Goal: Task Accomplishment & Management: Manage account settings

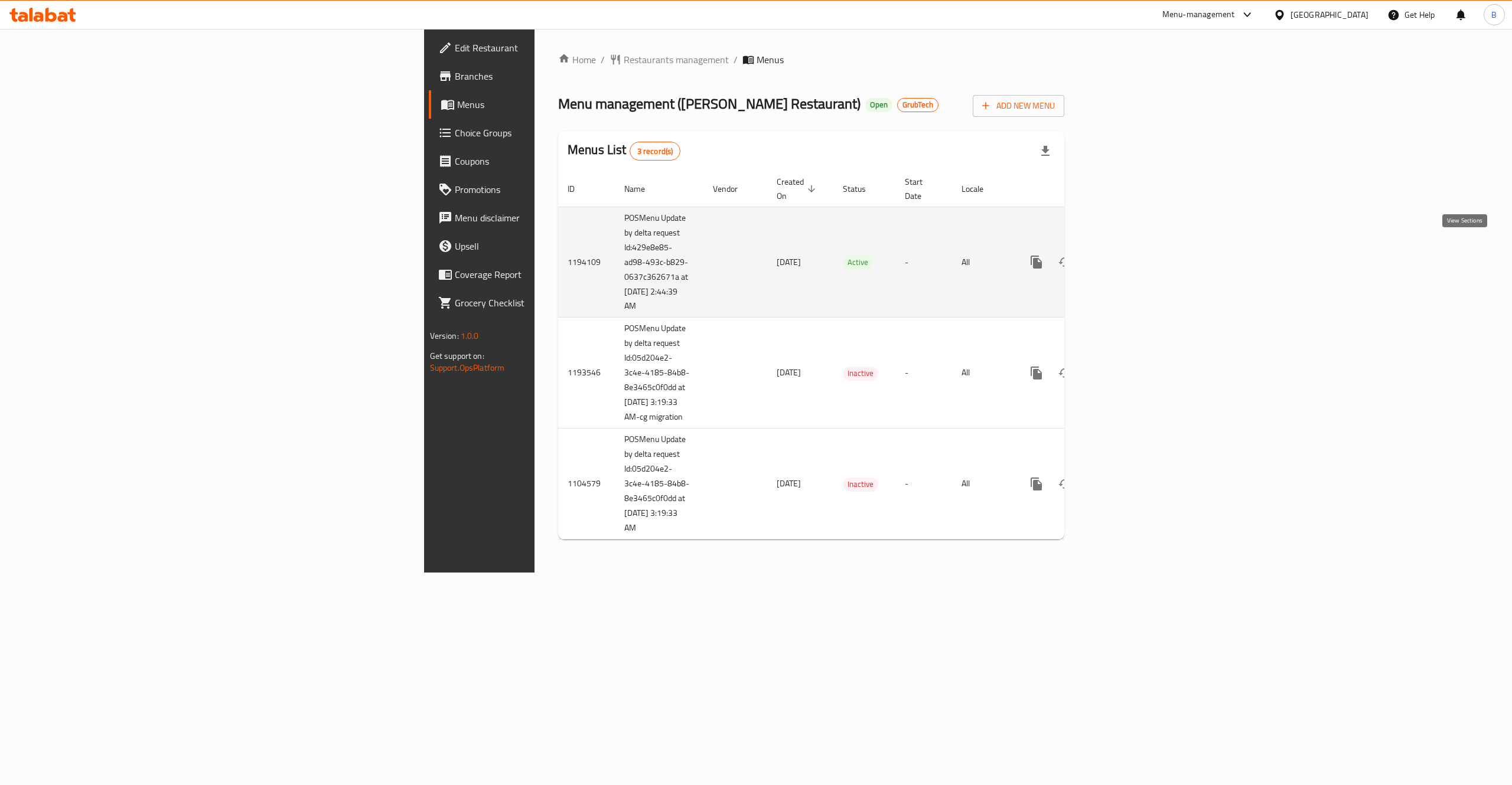
click at [1136, 253] on link "enhanced table" at bounding box center [1121, 261] width 28 height 28
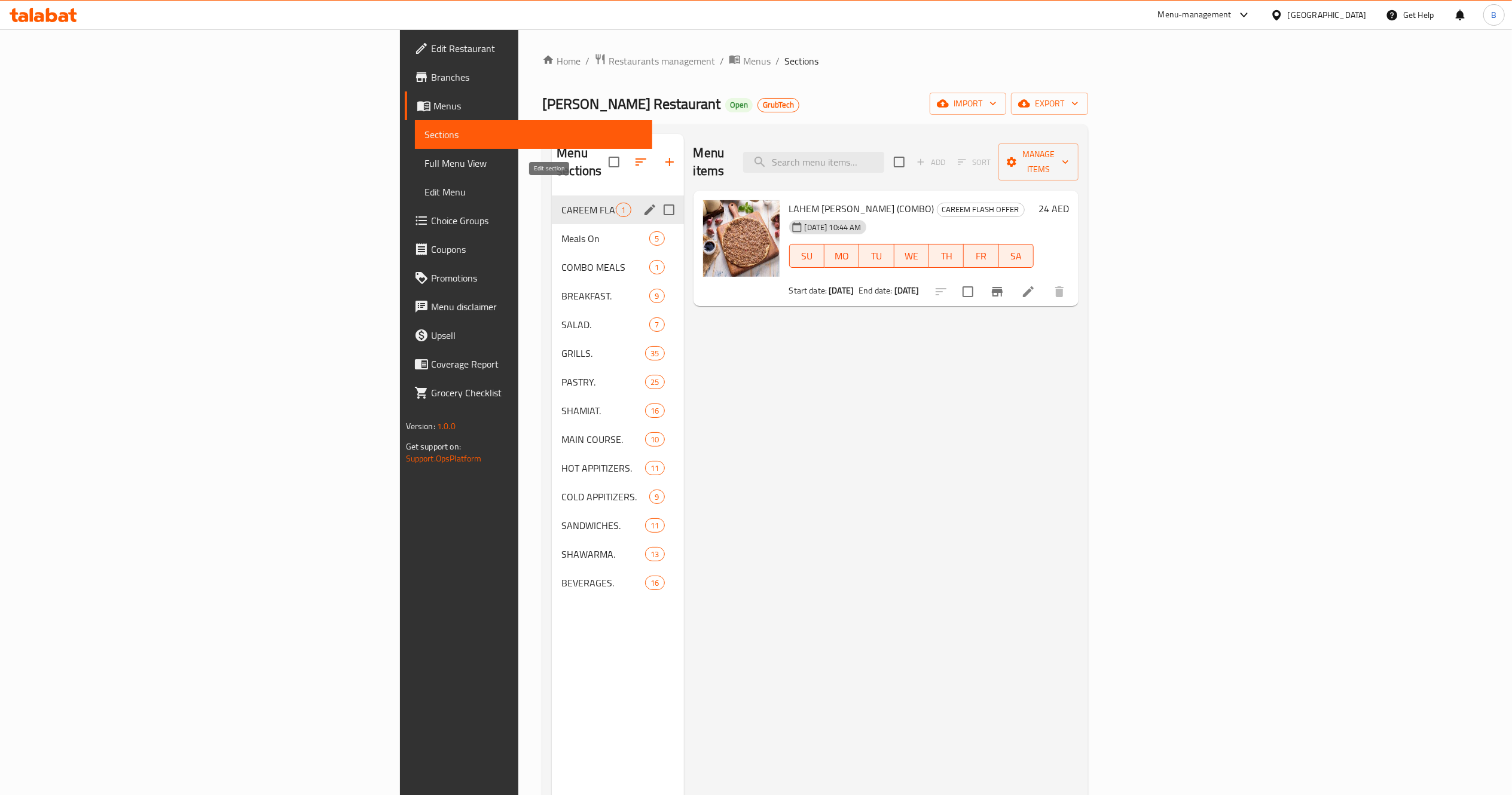
click at [643, 203] on icon "edit" at bounding box center [650, 210] width 15 height 15
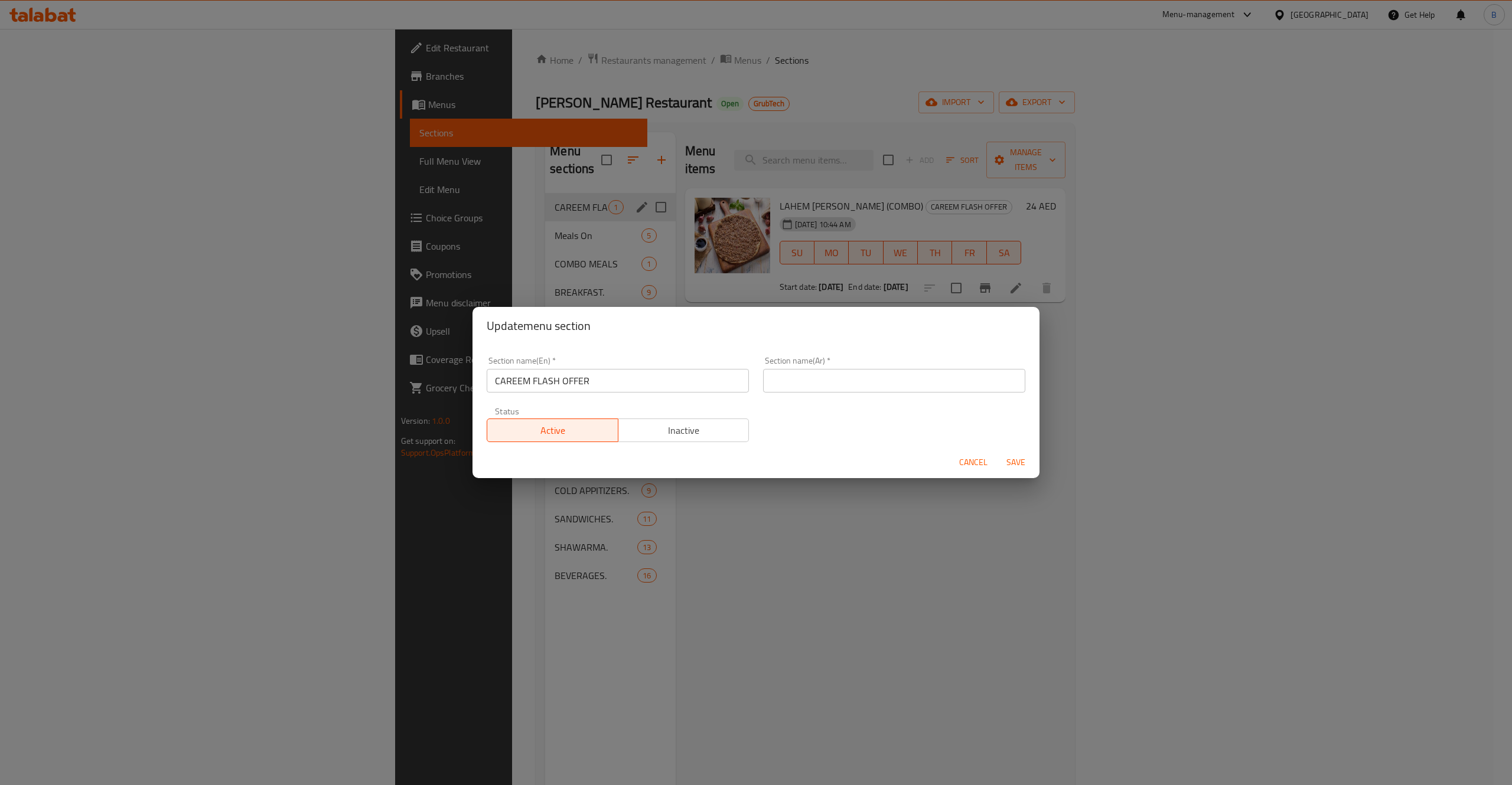
click at [691, 434] on span "Inactive" at bounding box center [684, 430] width 122 height 17
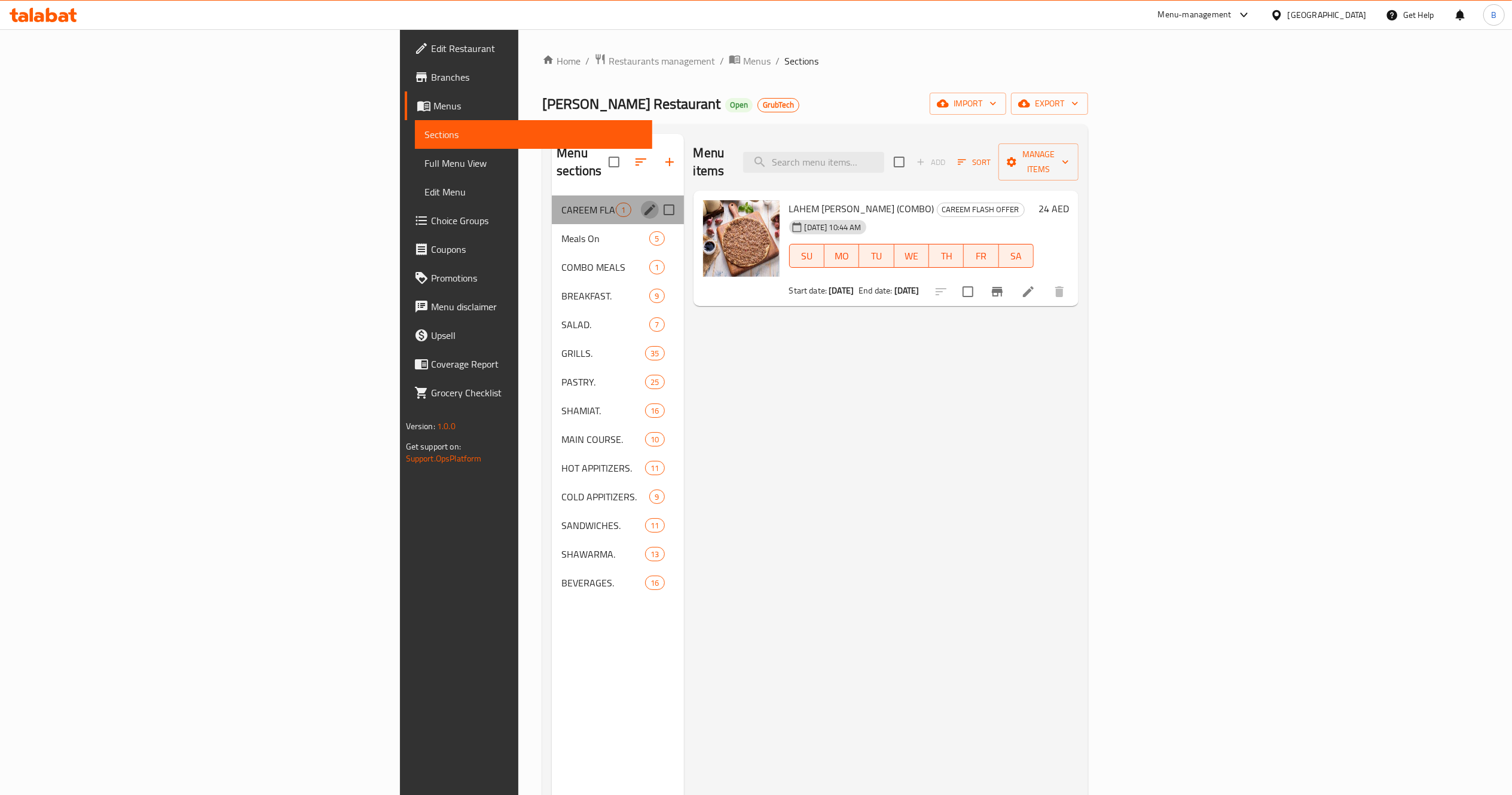
click at [644, 204] on icon "edit" at bounding box center [650, 210] width 11 height 11
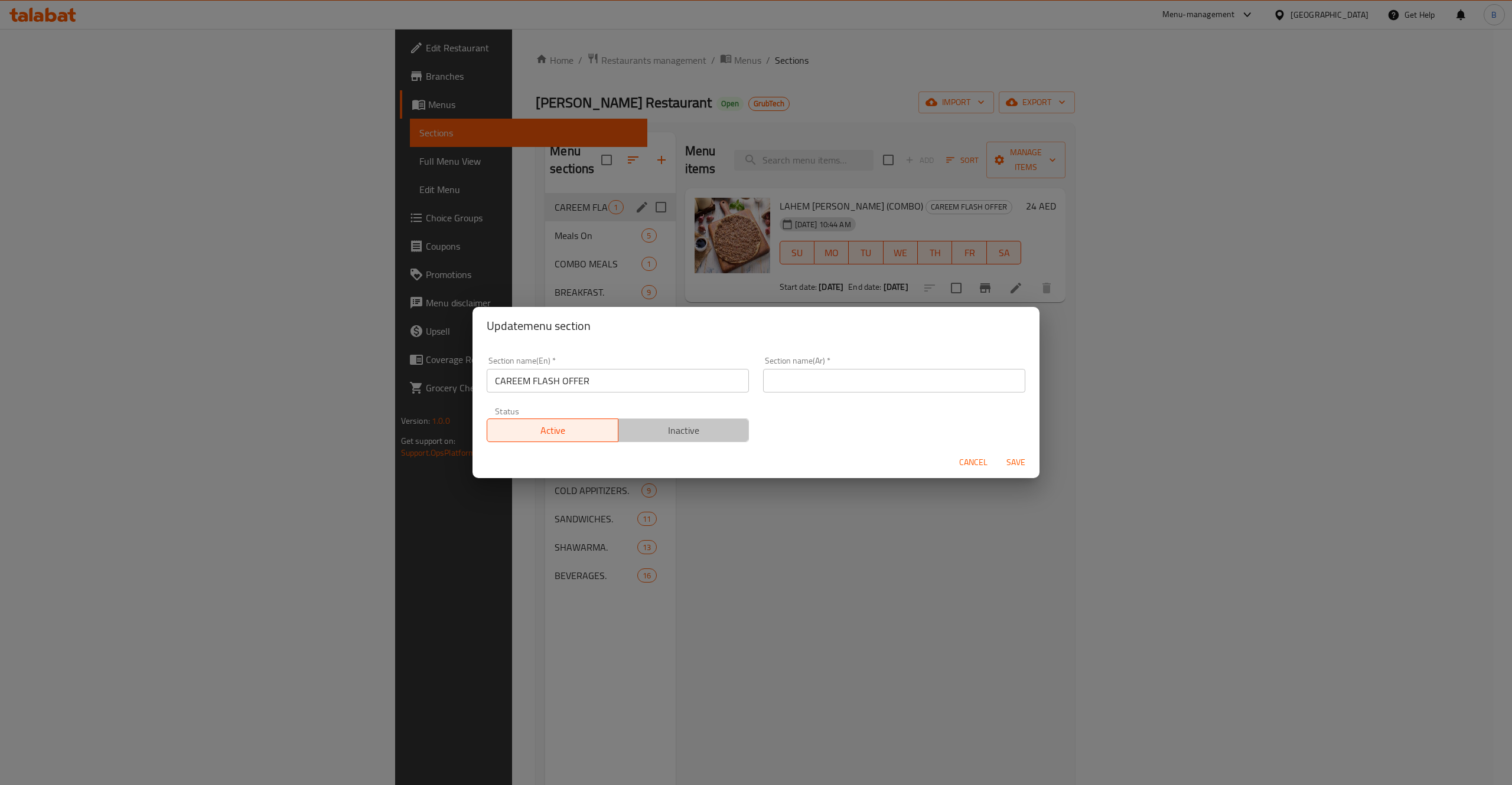
click at [699, 426] on span "Inactive" at bounding box center [684, 430] width 122 height 17
click at [1017, 464] on span "Save" at bounding box center [1015, 462] width 28 height 15
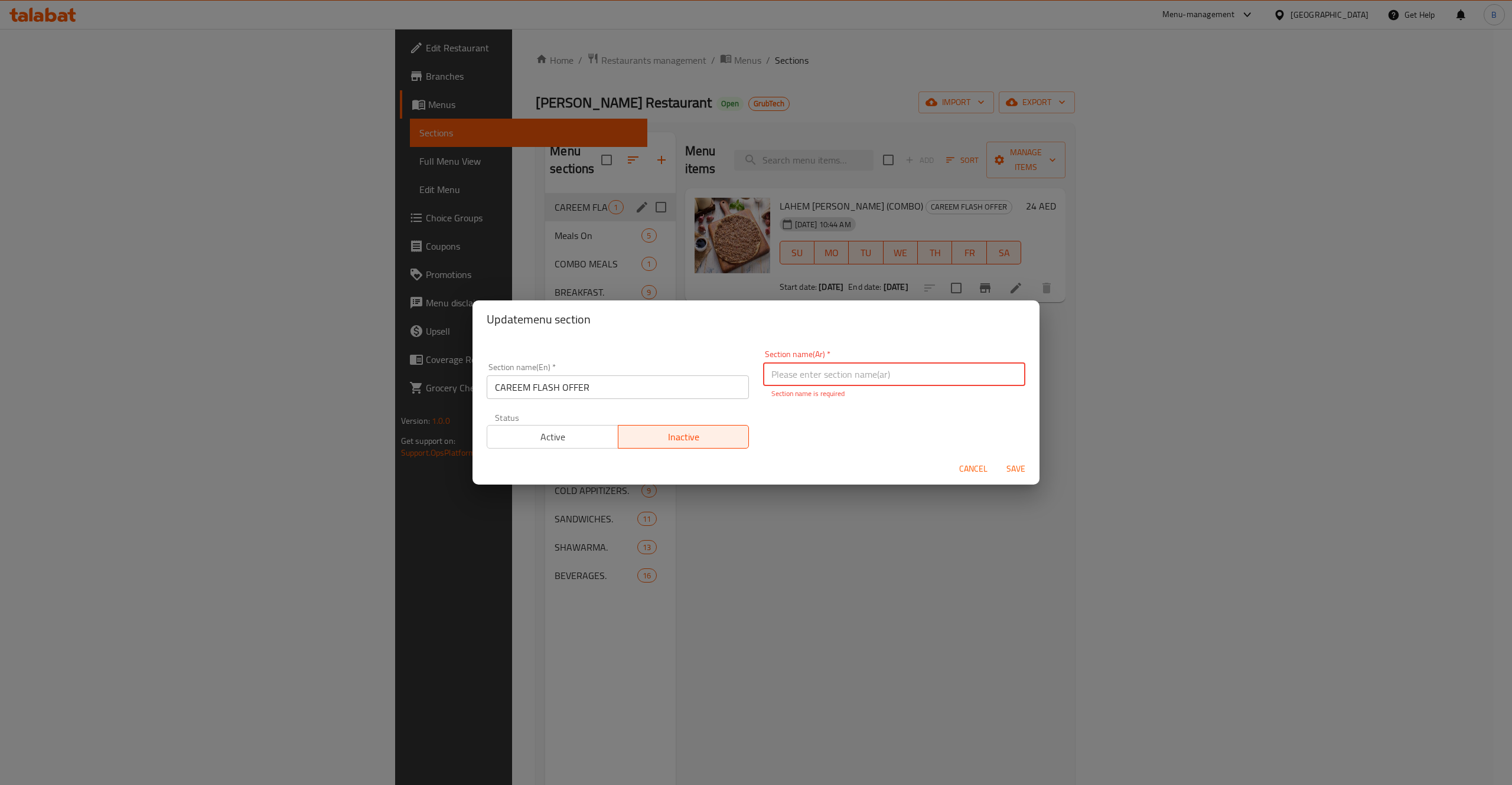
click at [844, 380] on input "text" at bounding box center [894, 374] width 262 height 24
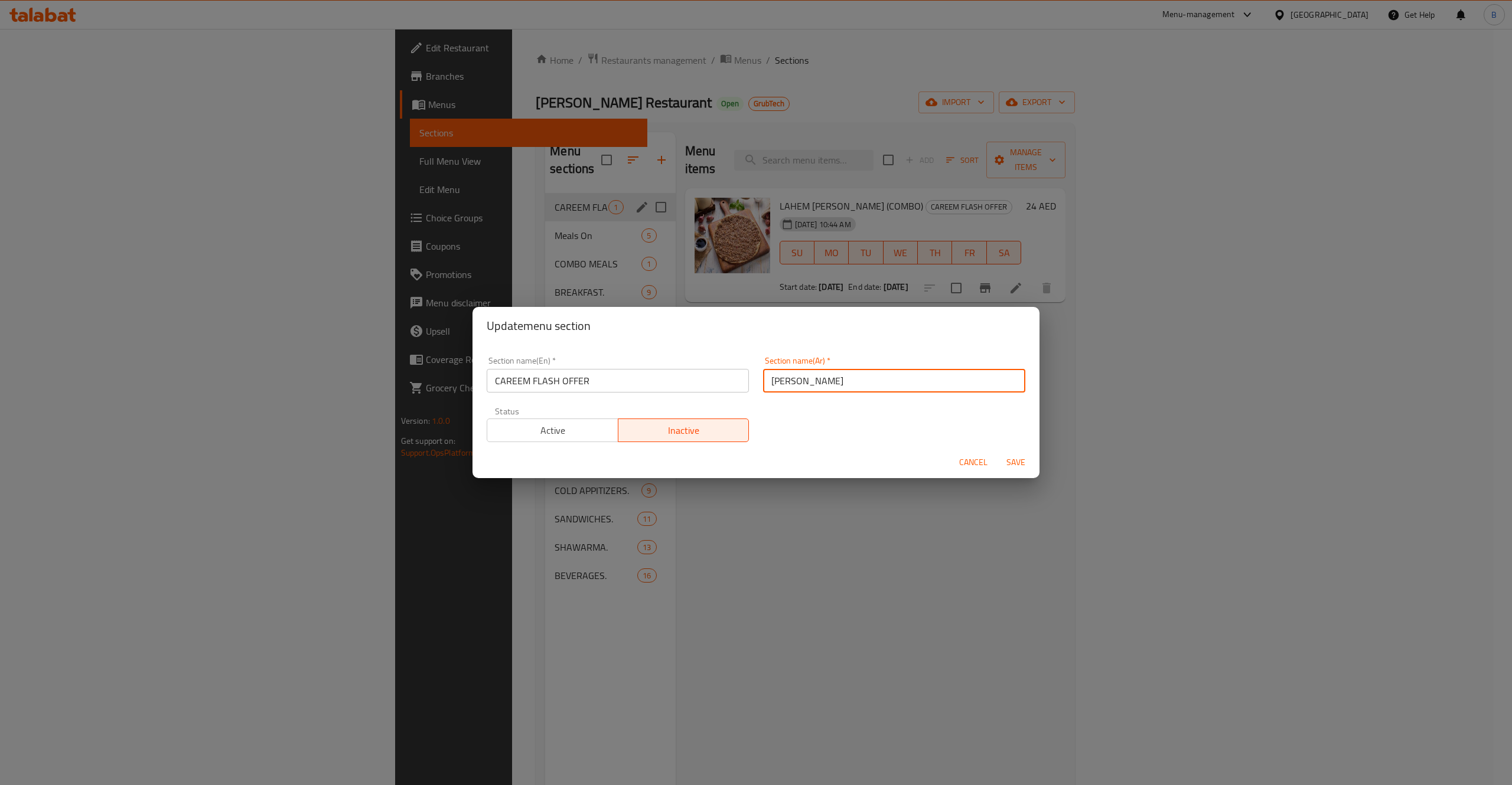
type input "[PERSON_NAME]"
click at [1028, 460] on span "Save" at bounding box center [1015, 462] width 28 height 15
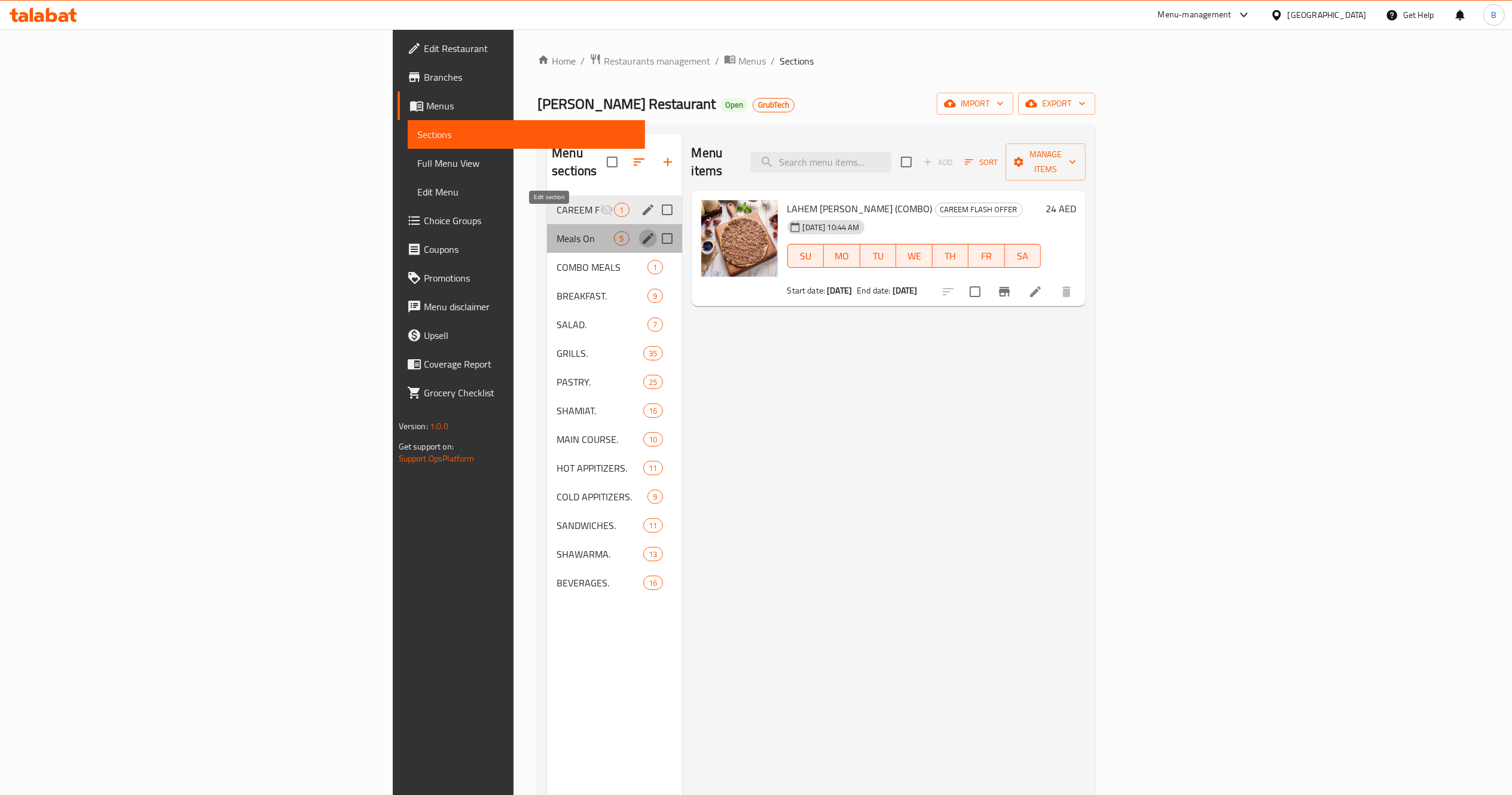
click at [643, 233] on icon "edit" at bounding box center [648, 239] width 11 height 11
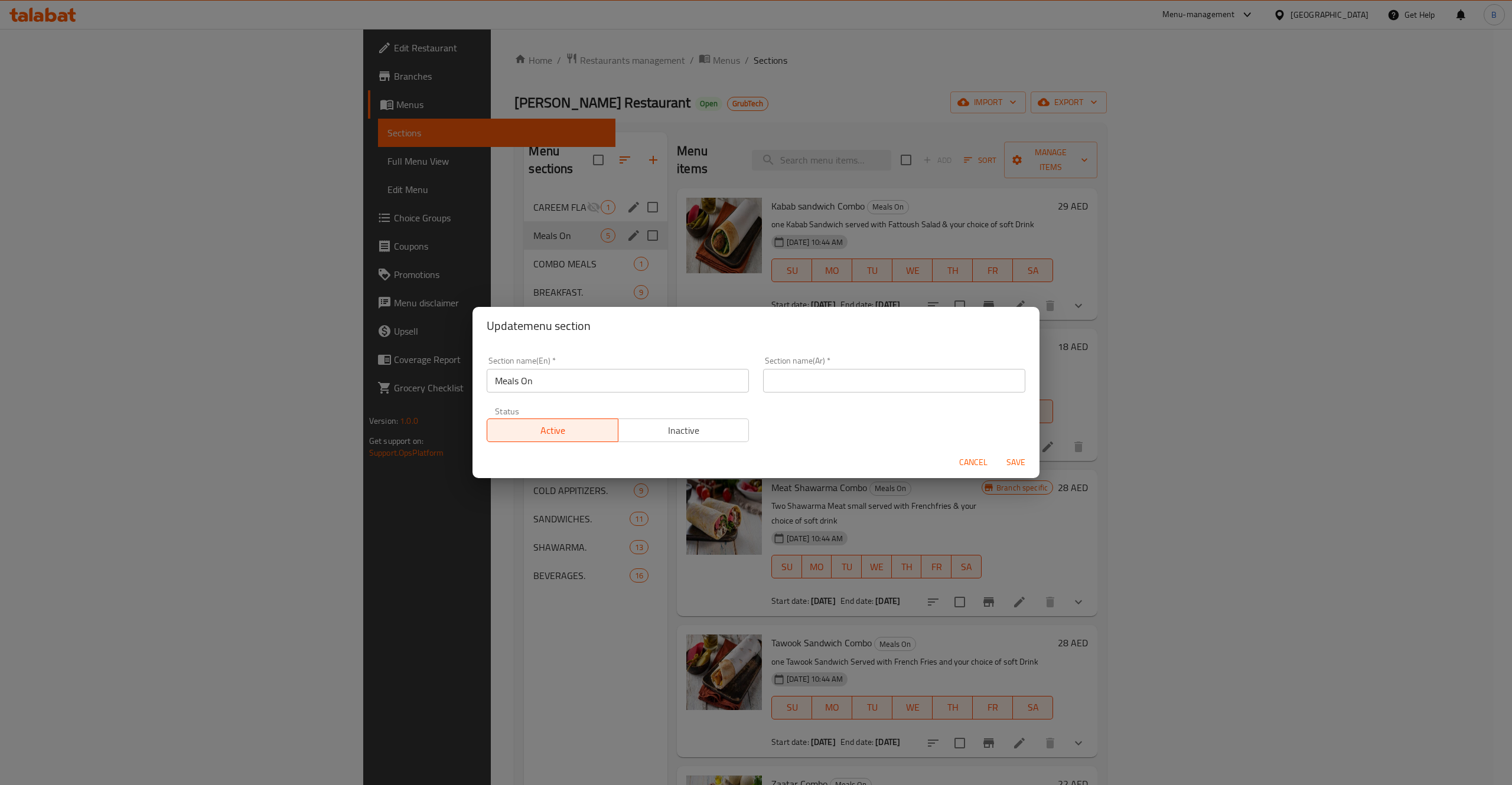
click at [789, 383] on input "text" at bounding box center [894, 381] width 262 height 24
type input "l"
type input "ميل"
click at [709, 437] on span "Inactive" at bounding box center [684, 430] width 122 height 17
click at [1028, 460] on span "Save" at bounding box center [1015, 462] width 28 height 15
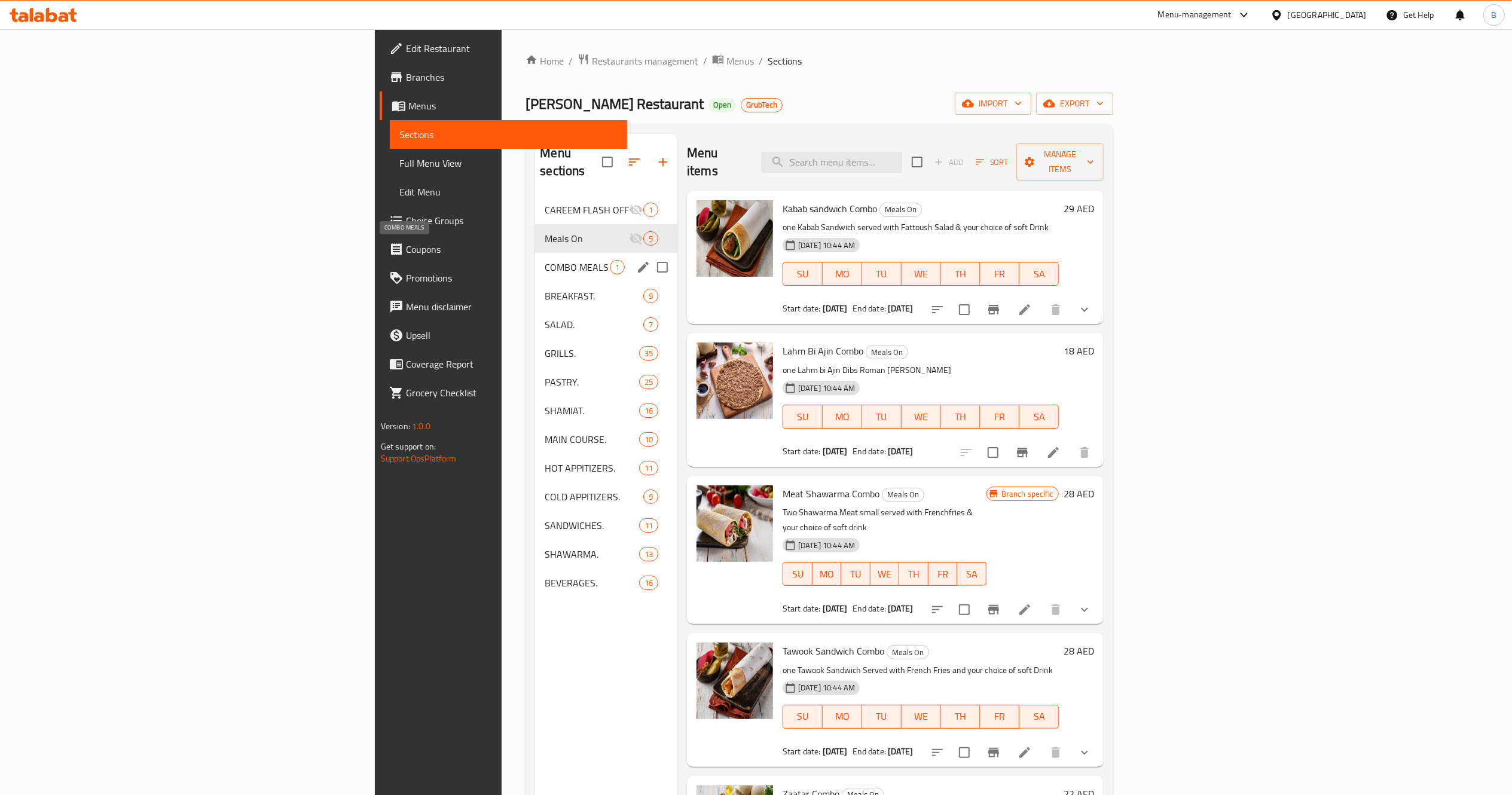
click at [545, 260] on span "COMBO MEALS" at bounding box center [577, 267] width 65 height 15
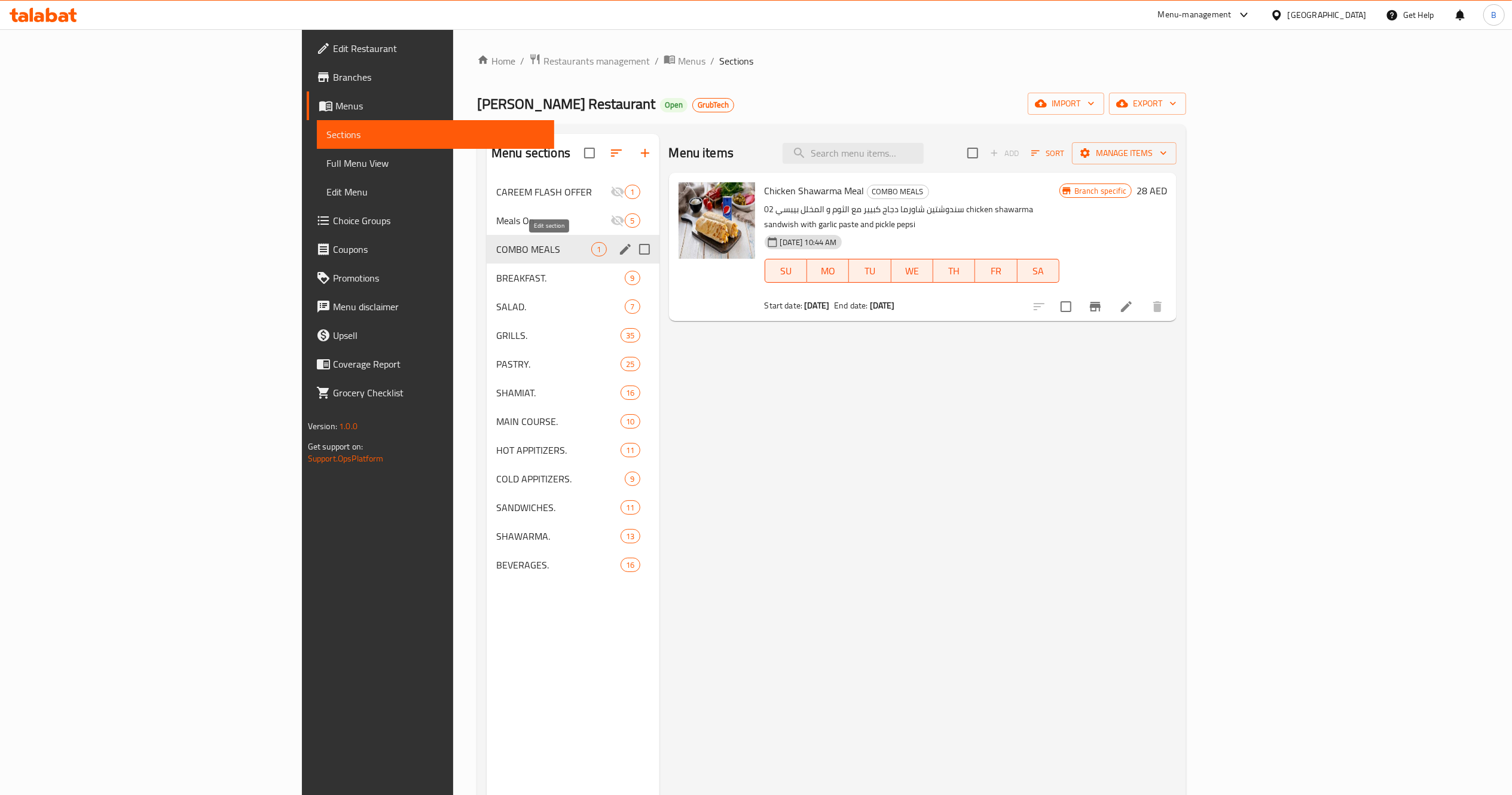
click at [620, 252] on icon "edit" at bounding box center [626, 249] width 11 height 11
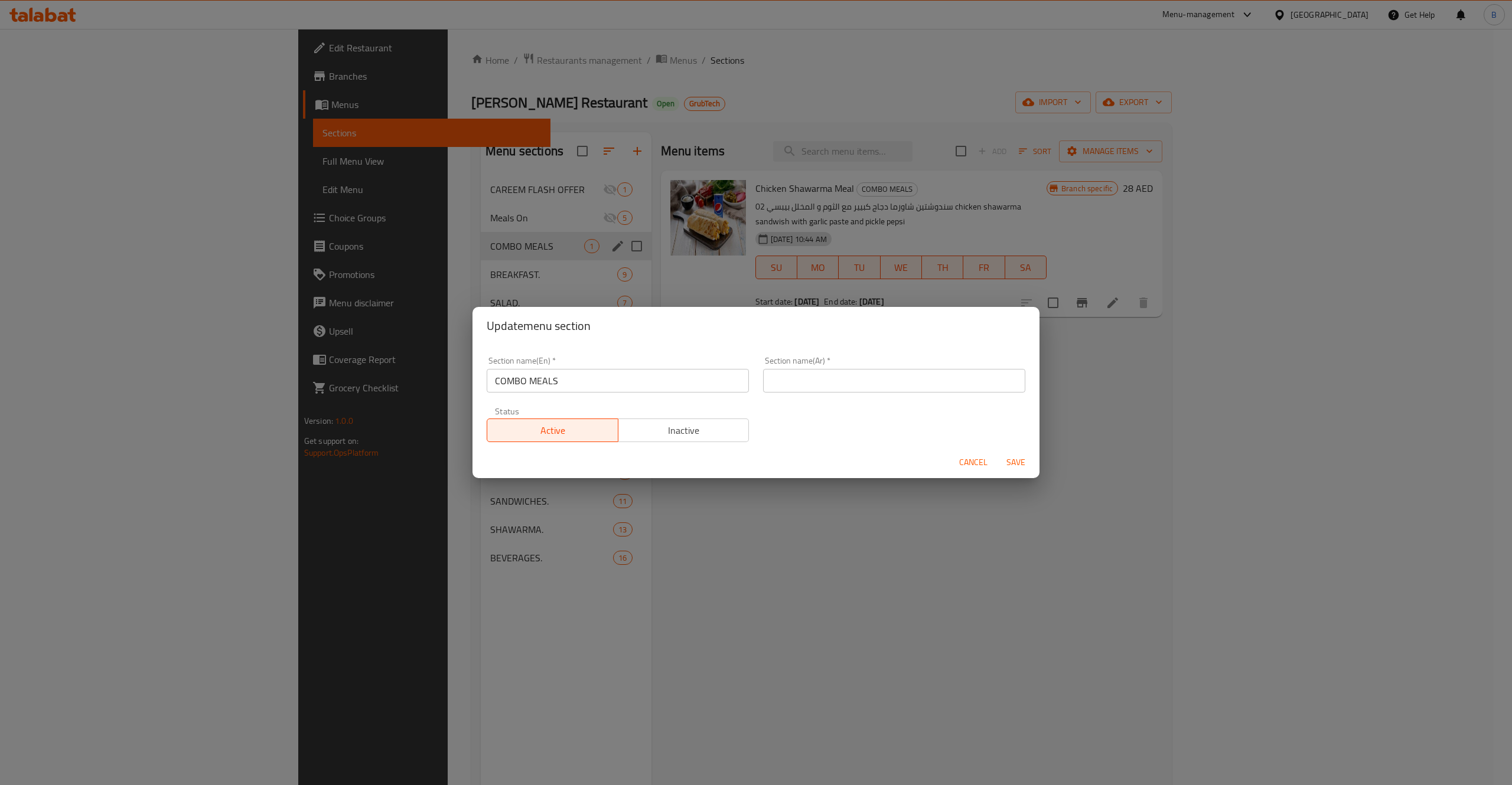
click at [574, 390] on input "COMBO MEALS" at bounding box center [617, 381] width 262 height 24
type input "’"
type input "M"
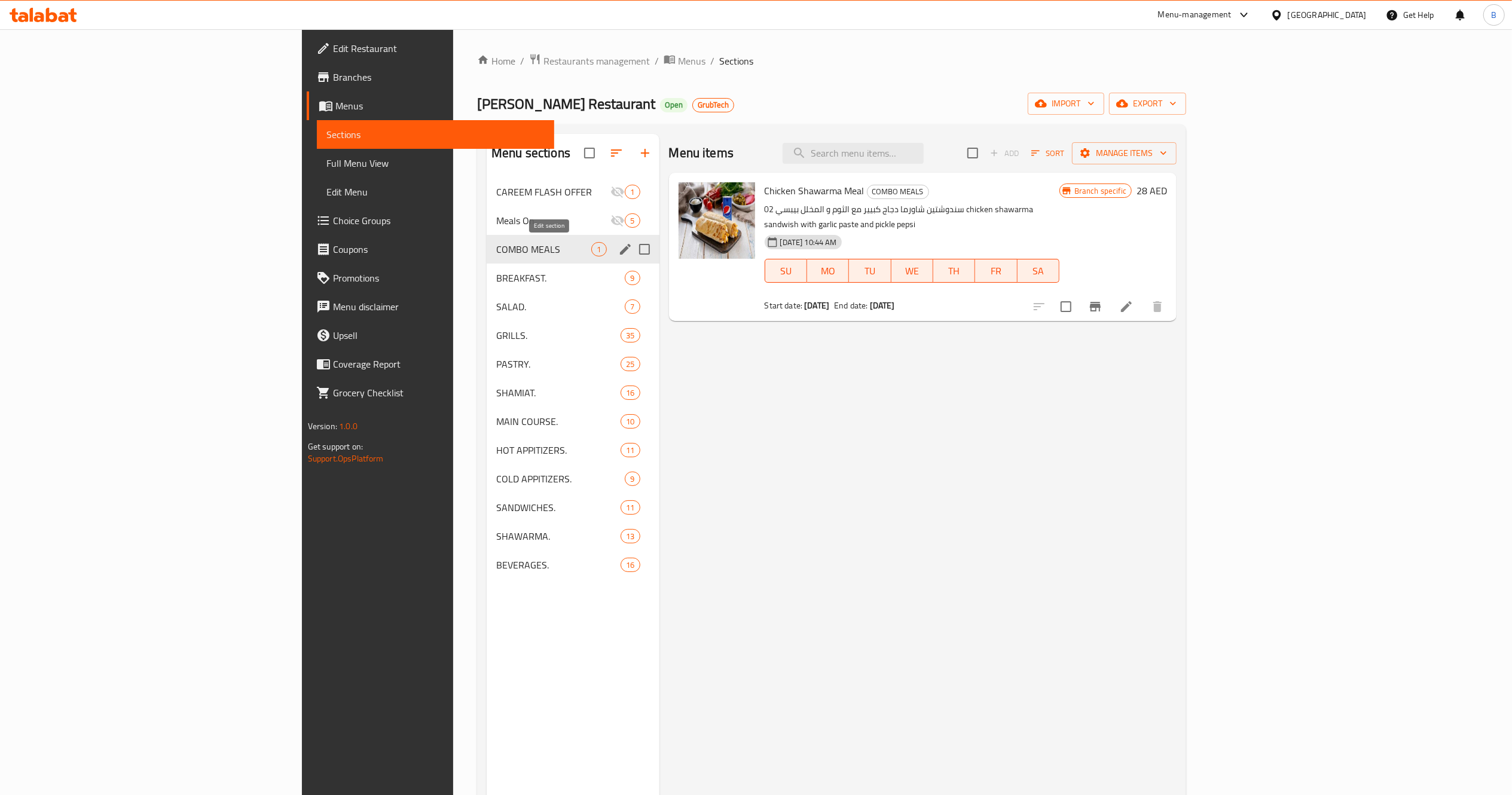
click at [620, 253] on icon "edit" at bounding box center [626, 249] width 11 height 11
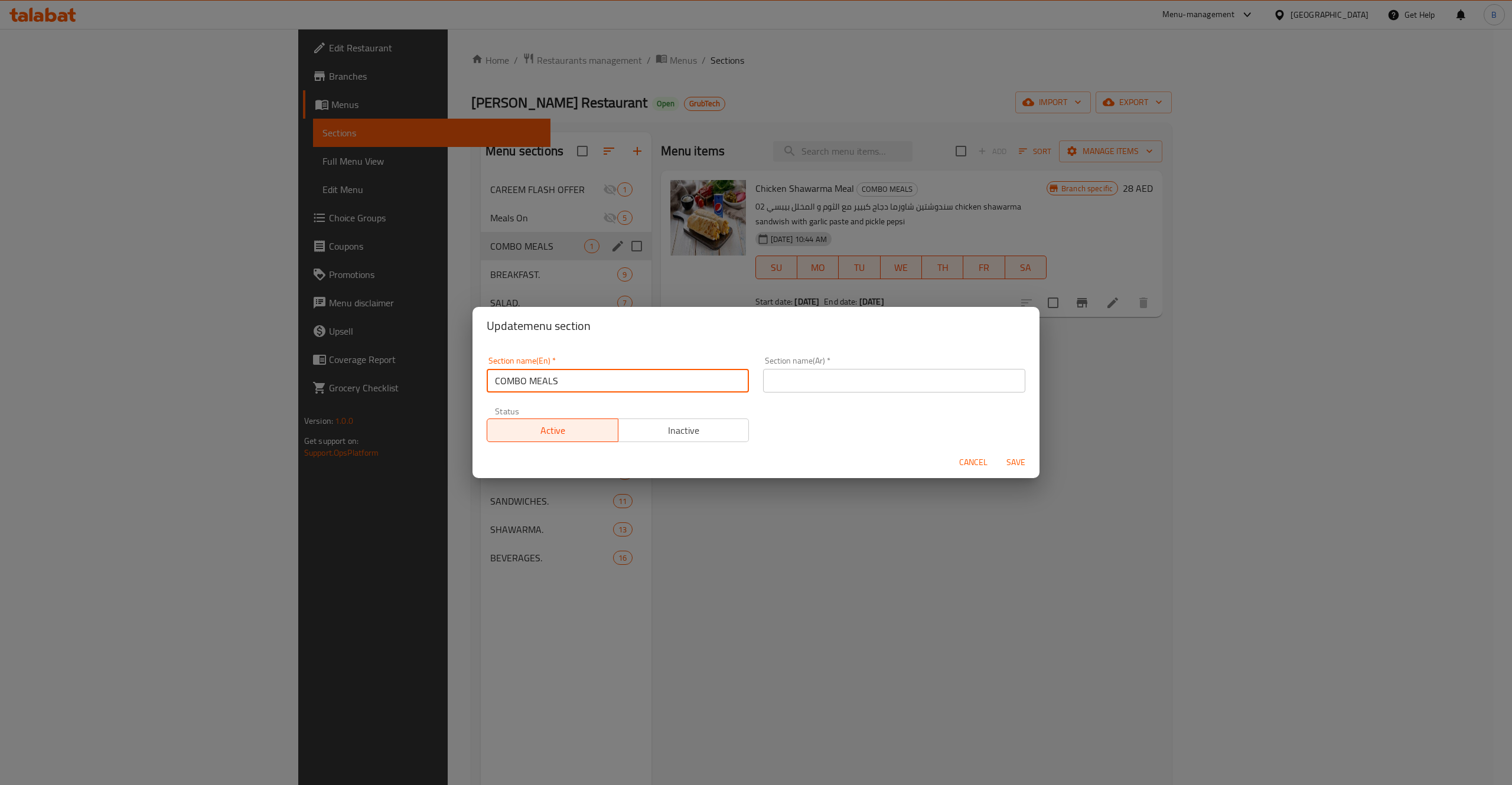
click at [583, 385] on input "COMBO MEALS" at bounding box center [617, 381] width 262 height 24
type input "m"
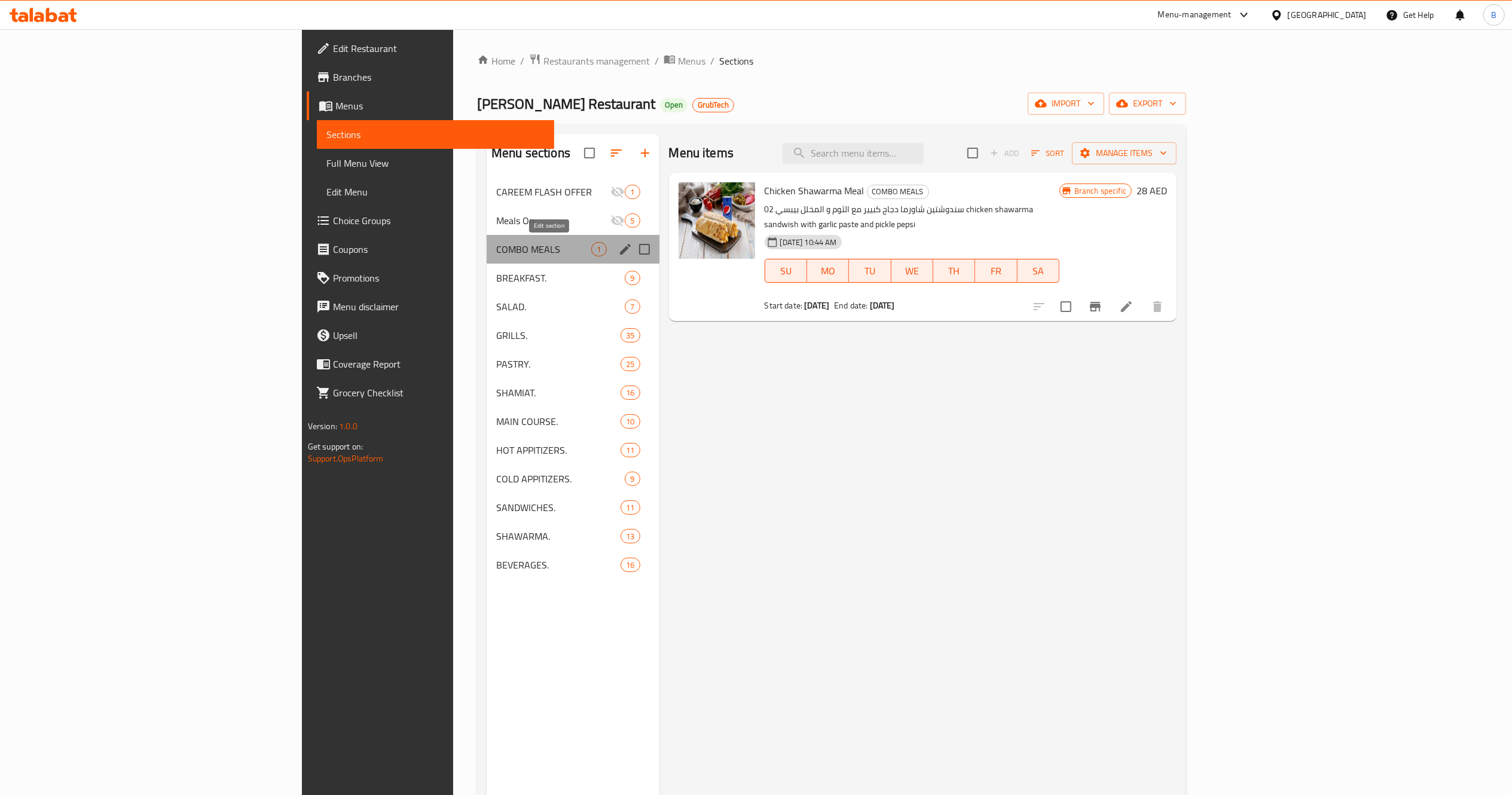
drag, startPoint x: 560, startPoint y: 250, endPoint x: 542, endPoint y: 252, distance: 18.1
click at [617, 252] on div "Menu sections" at bounding box center [626, 250] width 18 height 18
click at [618, 252] on icon "edit" at bounding box center [626, 250] width 15 height 15
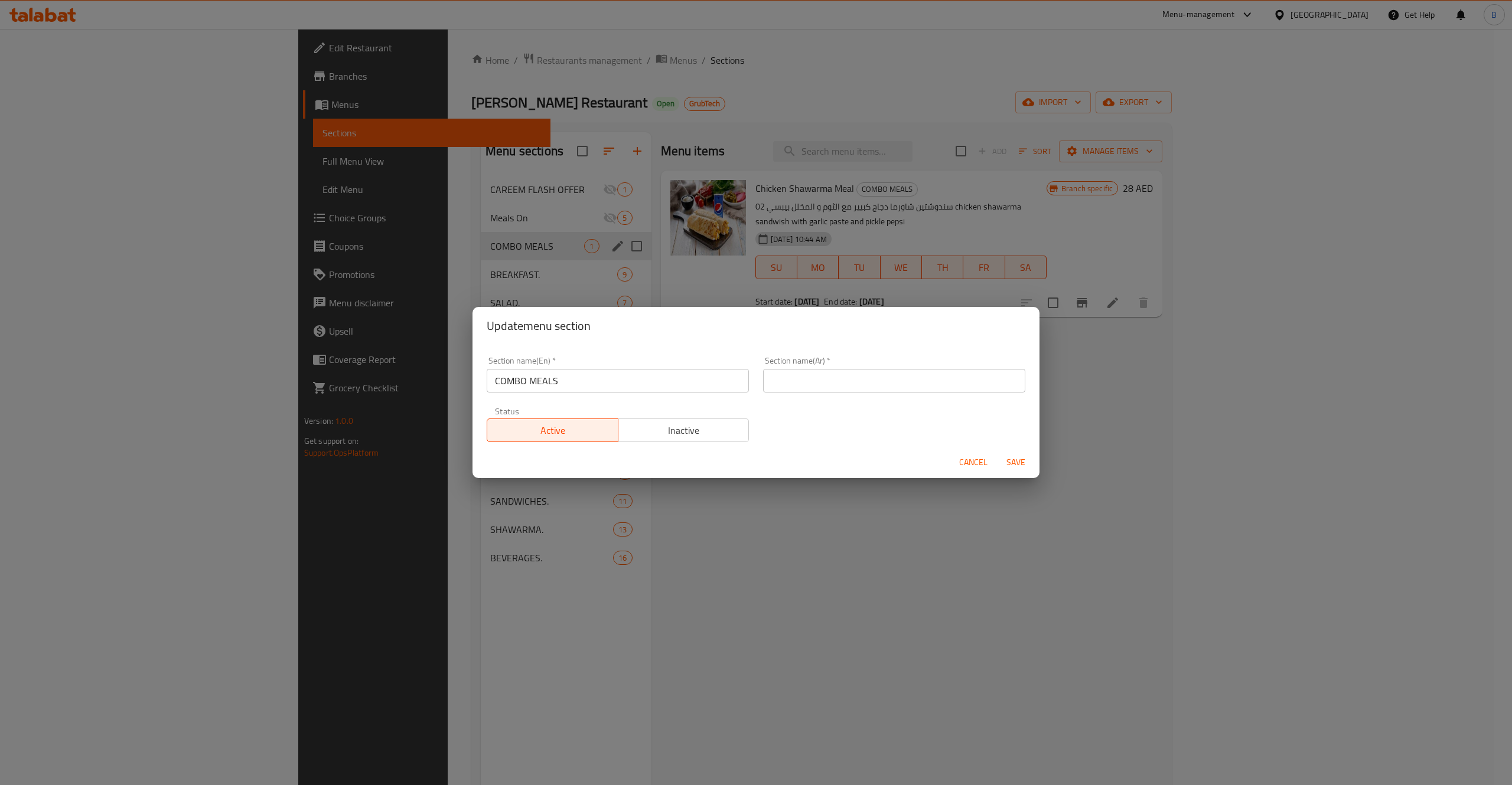
click at [615, 392] on input "COMBO MEALS" at bounding box center [617, 381] width 262 height 24
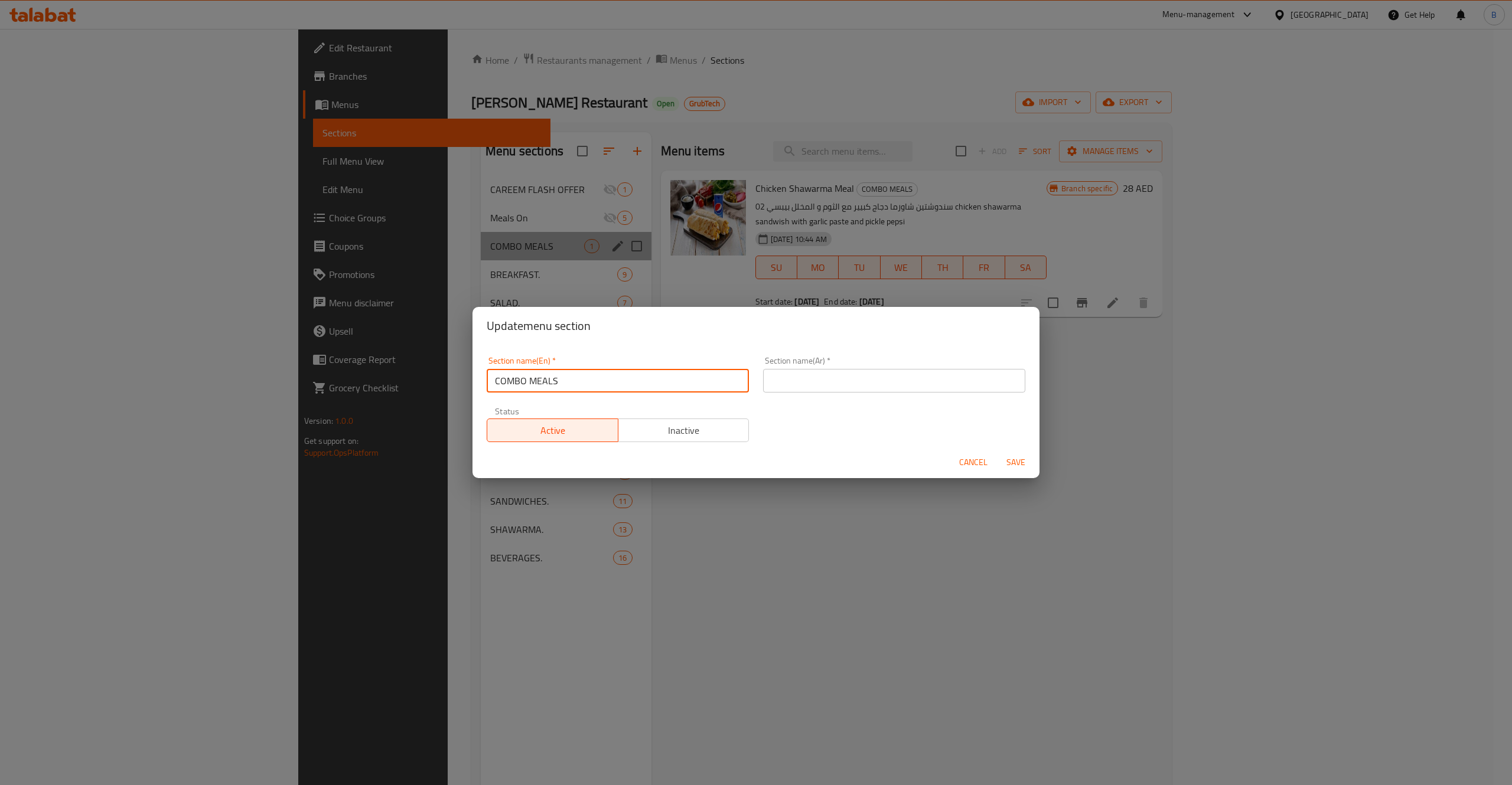
click at [615, 392] on input "COMBO MEALS" at bounding box center [617, 381] width 262 height 24
type input "M41"
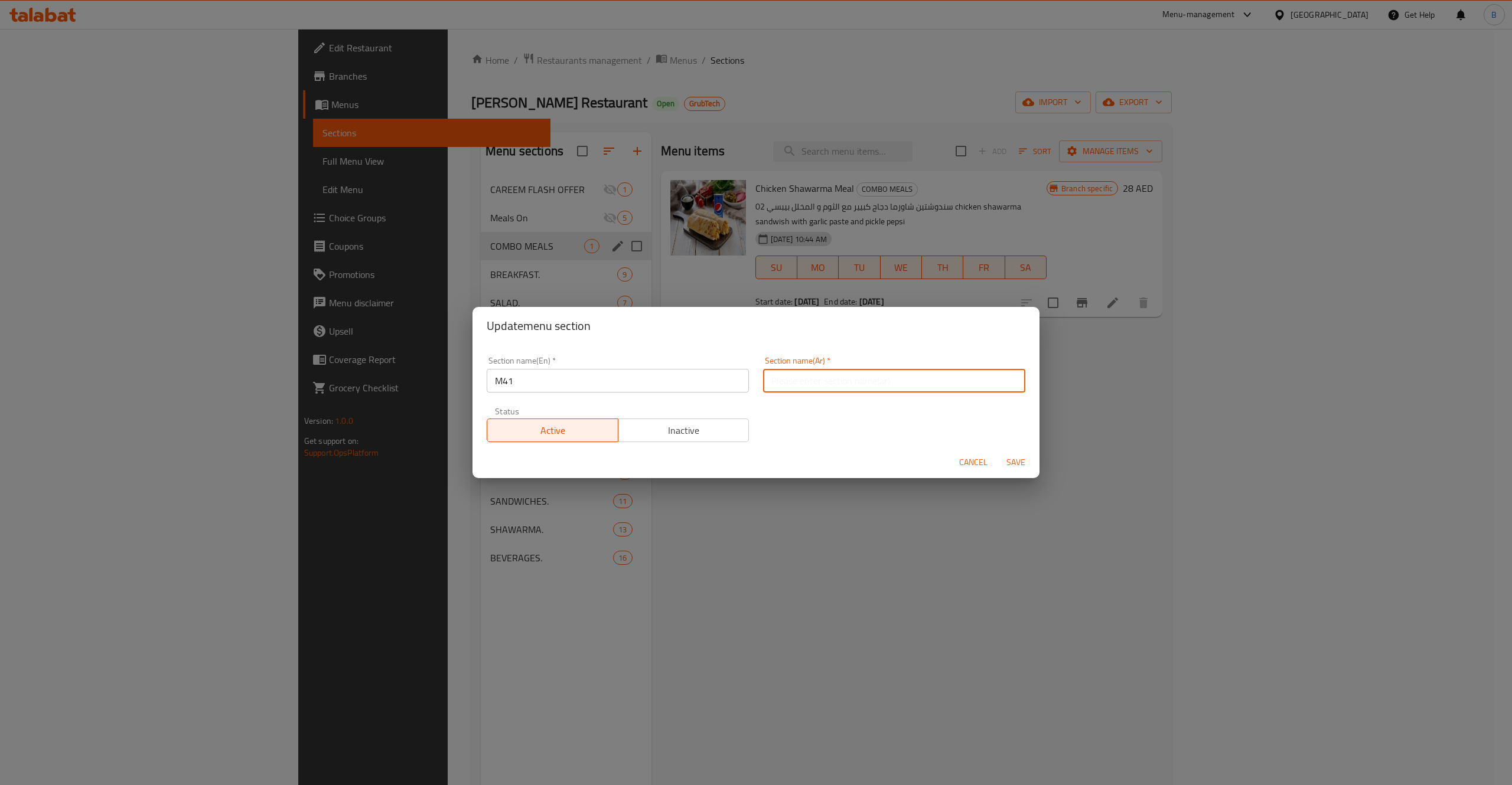
click at [777, 378] on input "text" at bounding box center [894, 381] width 262 height 24
drag, startPoint x: 777, startPoint y: 378, endPoint x: 825, endPoint y: 324, distance: 72.2
click at [825, 324] on div "Update menu section Section name(En)   * M41 Section name(En) * Section name(Ar…" at bounding box center [755, 392] width 567 height 171
type input "M41"
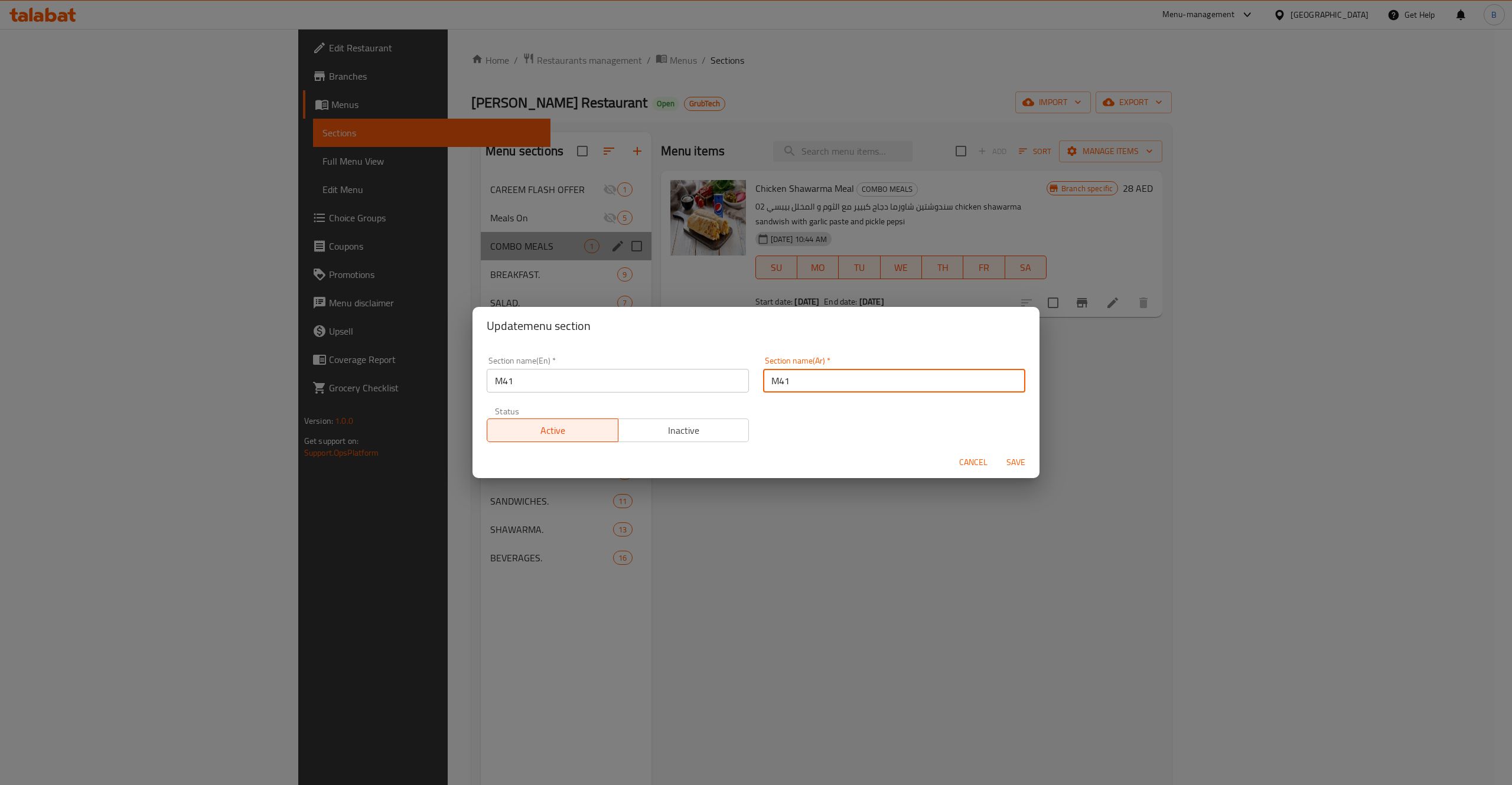
click at [825, 377] on input "M41" at bounding box center [894, 381] width 262 height 24
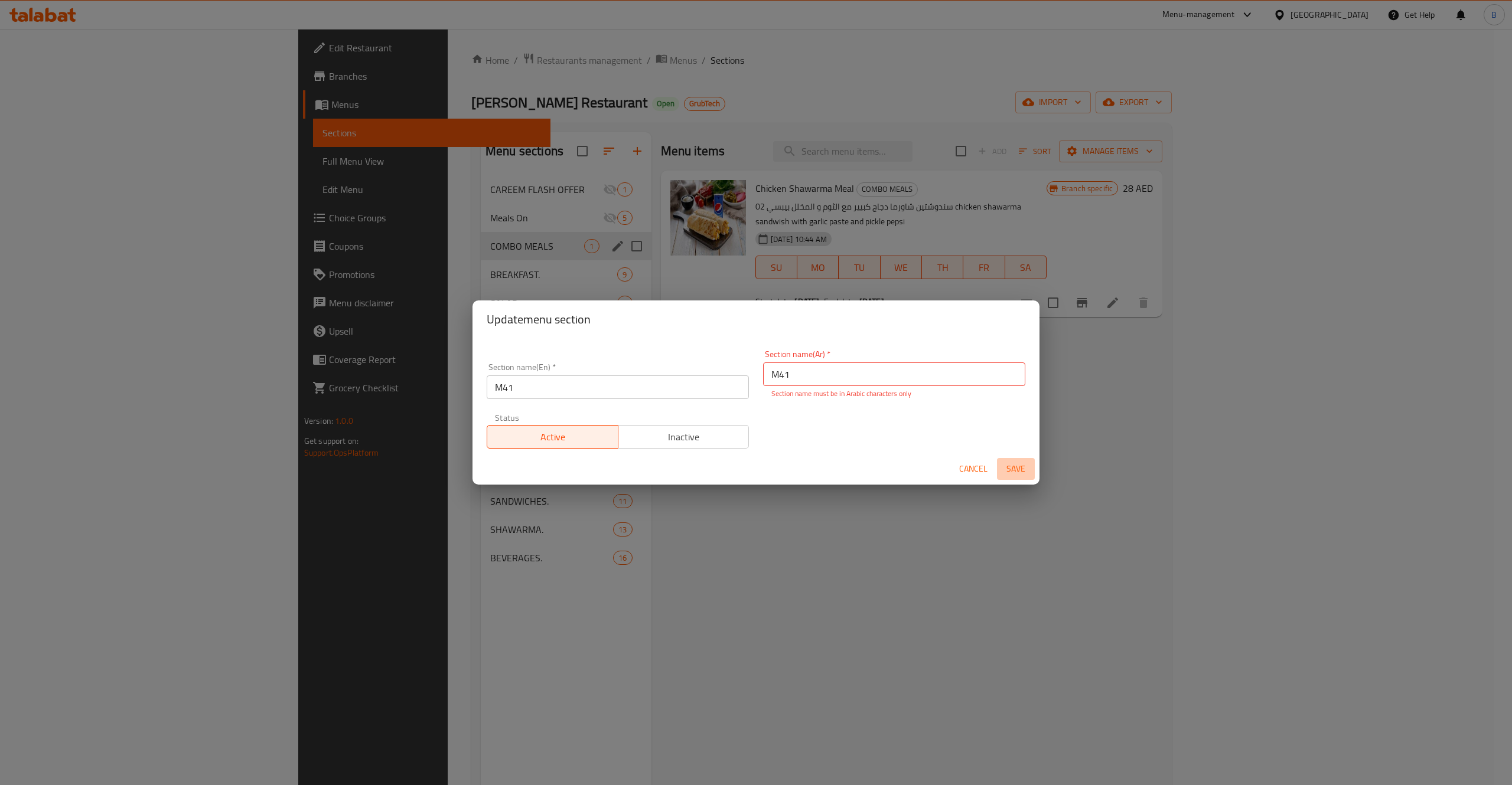
click at [1028, 467] on span "Save" at bounding box center [1015, 469] width 28 height 15
click at [985, 469] on span "Cancel" at bounding box center [973, 469] width 28 height 15
